Goal: Find specific page/section: Locate item on page

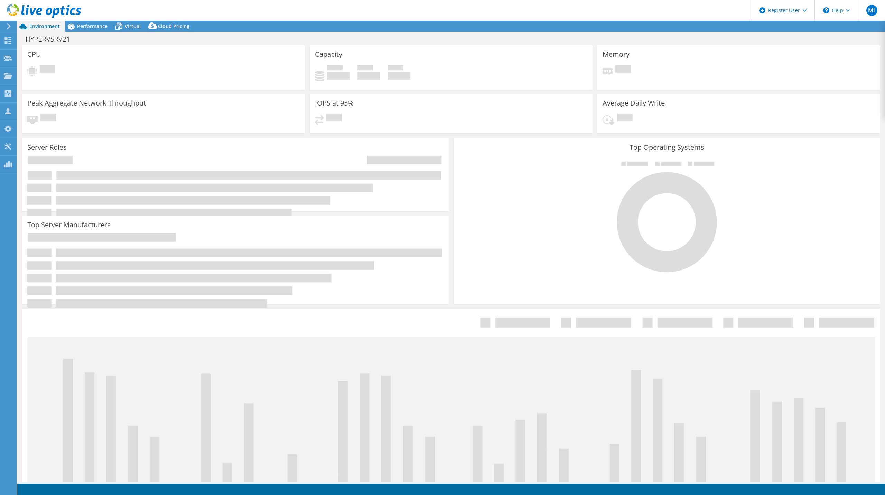
select select "USD"
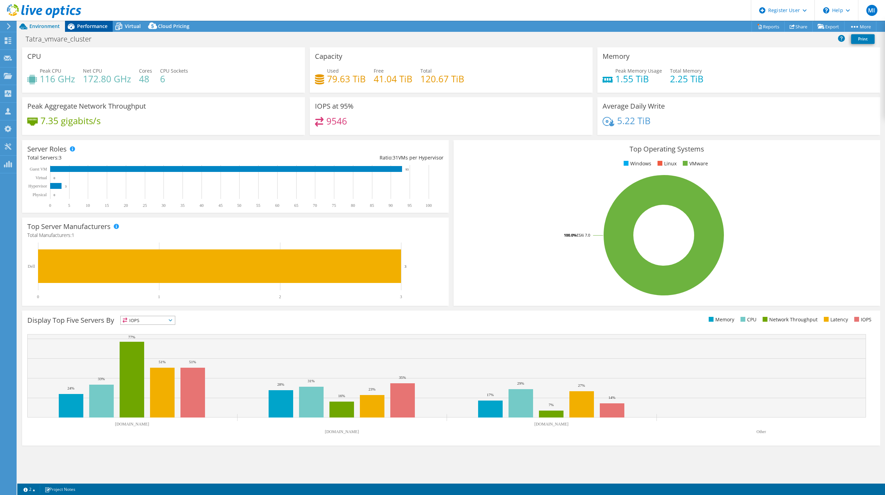
click at [97, 31] on div "Performance" at bounding box center [89, 26] width 48 height 11
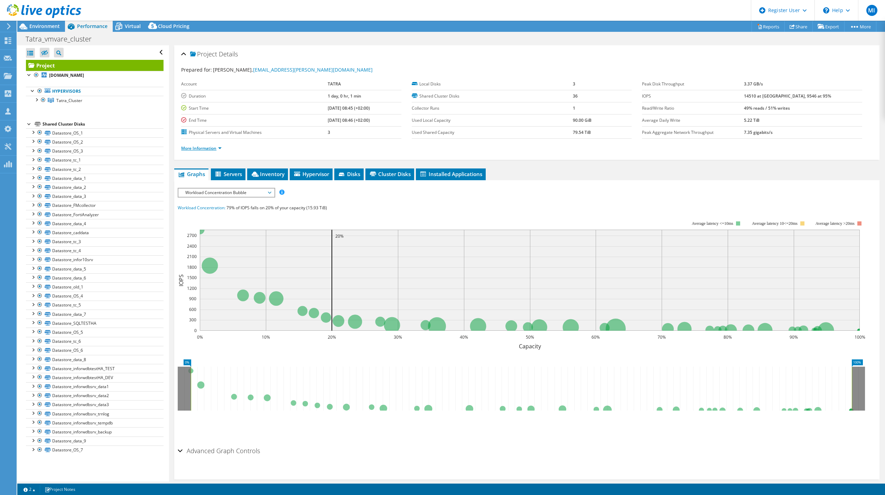
click at [211, 146] on link "More Information" at bounding box center [201, 148] width 40 height 6
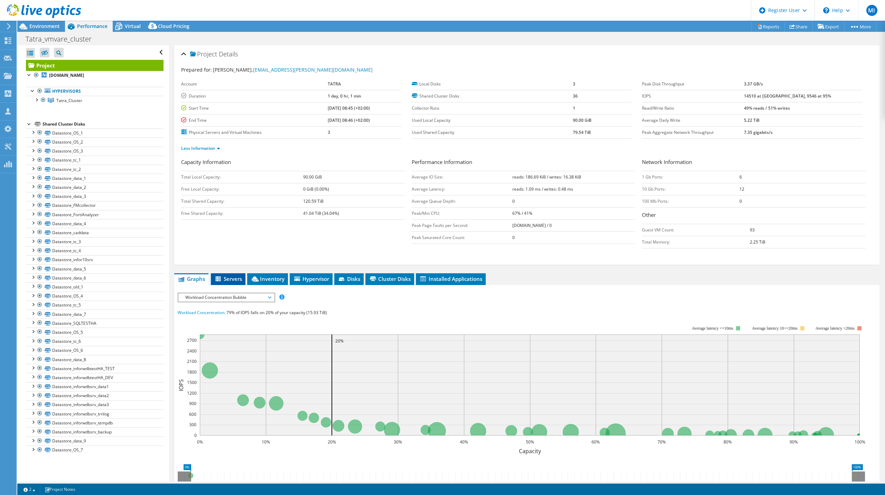
click at [235, 275] on span "Servers" at bounding box center [228, 278] width 28 height 7
